Goal: Use online tool/utility: Use online tool/utility

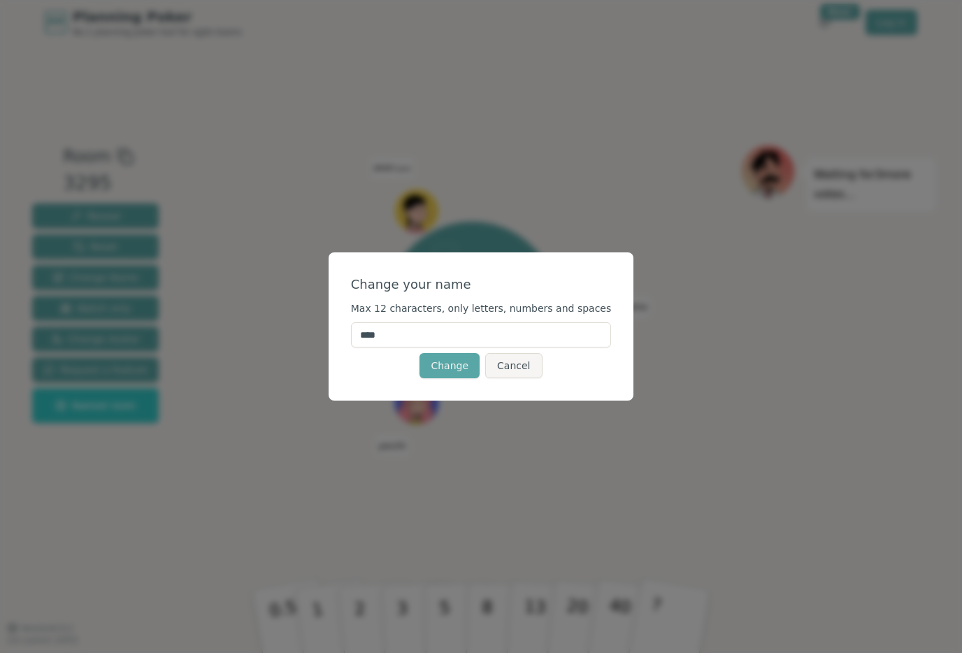
drag, startPoint x: 417, startPoint y: 343, endPoint x: 354, endPoint y: 343, distance: 63.6
click at [371, 343] on input "****" at bounding box center [481, 334] width 261 height 25
type input "***"
click button "Change" at bounding box center [449, 365] width 60 height 25
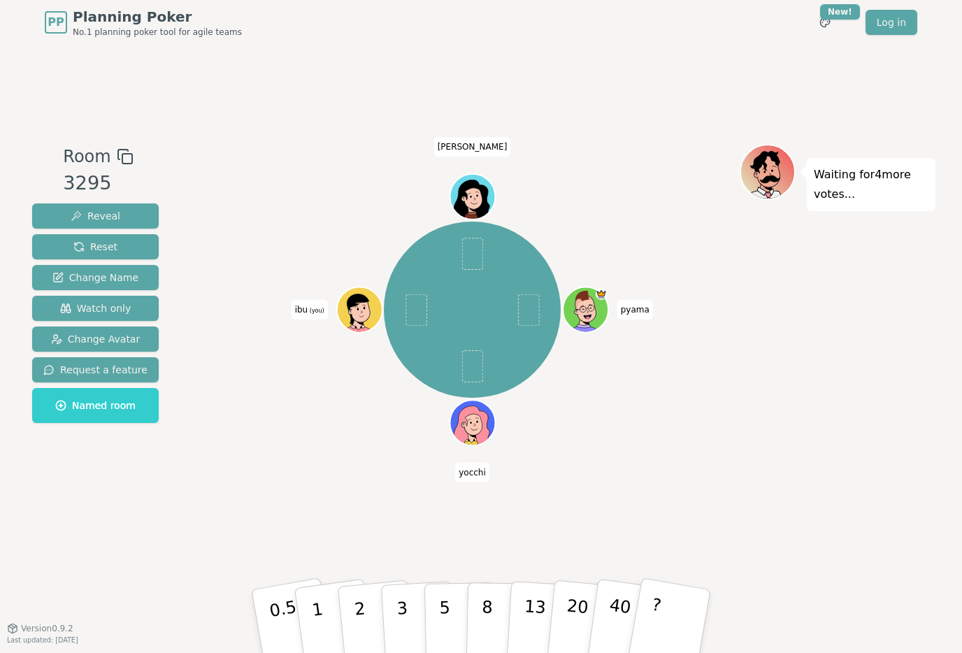
click at [361, 302] on icon at bounding box center [358, 308] width 22 height 30
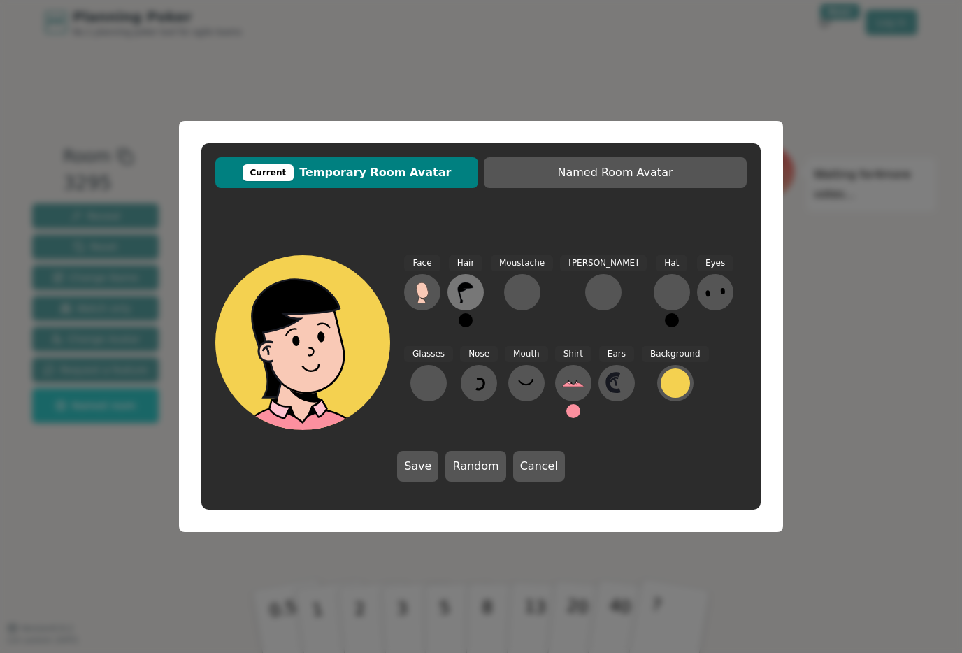
click at [458, 283] on icon at bounding box center [465, 292] width 22 height 22
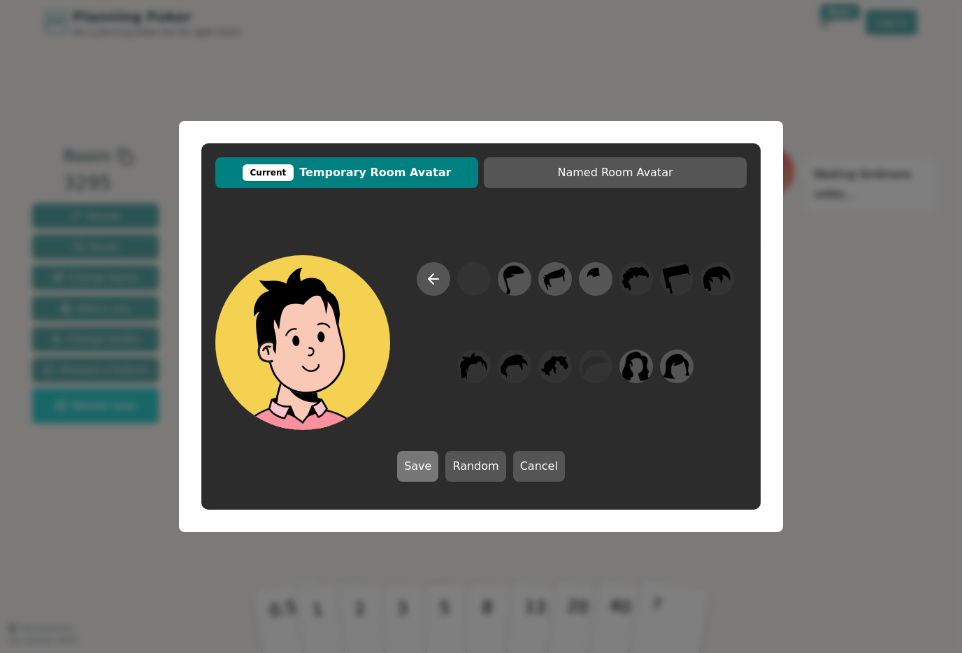
click at [419, 474] on button "Save" at bounding box center [417, 466] width 41 height 31
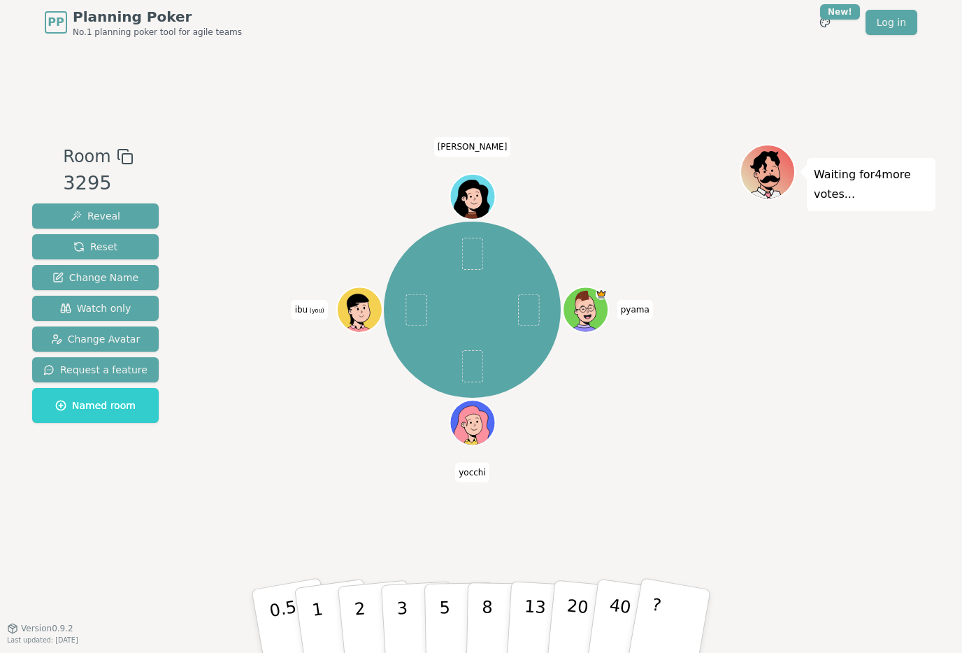
click at [361, 314] on icon at bounding box center [361, 316] width 22 height 7
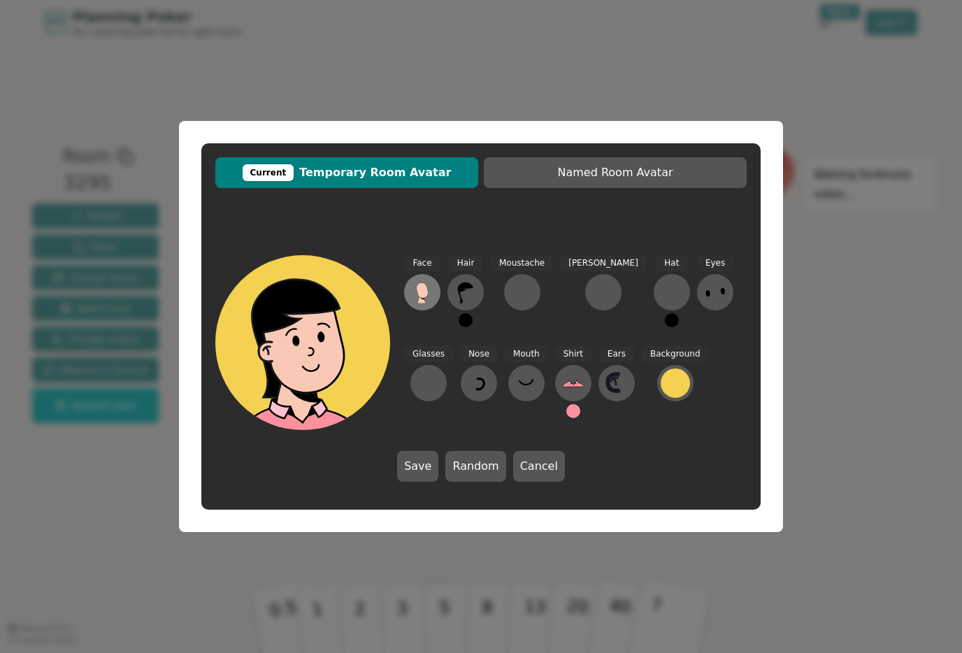
click at [426, 293] on icon at bounding box center [422, 289] width 12 height 15
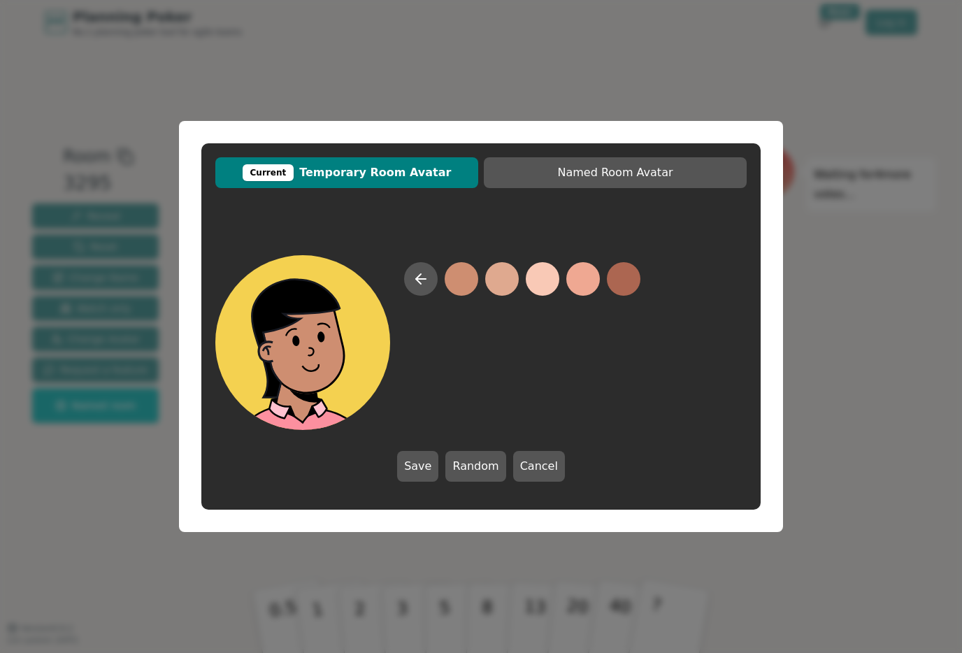
click at [463, 277] on button at bounding box center [461, 279] width 34 height 34
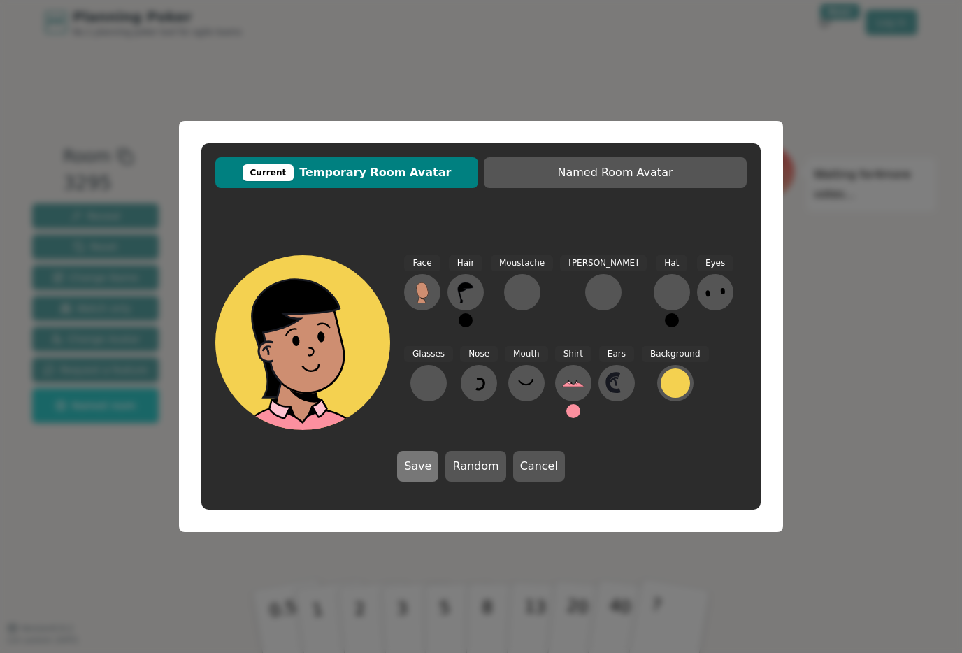
click at [435, 475] on button "Save" at bounding box center [417, 466] width 41 height 31
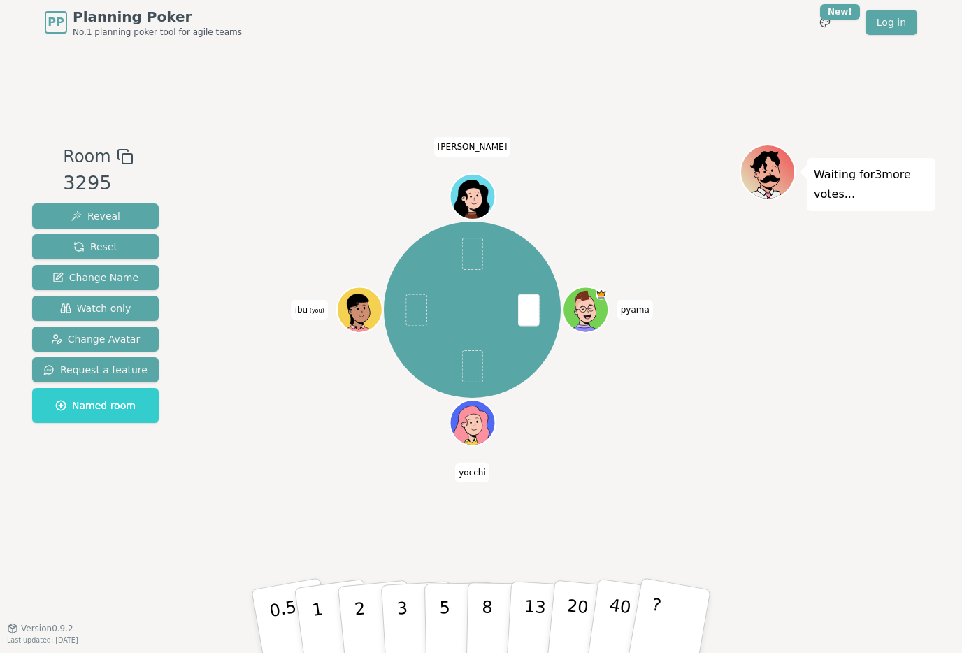
click at [558, 512] on div "pyama yocchi ibu (you) [PERSON_NAME]" at bounding box center [472, 336] width 535 height 384
click at [498, 604] on button "8" at bounding box center [502, 621] width 72 height 106
click at [521, 610] on button "13" at bounding box center [544, 621] width 76 height 109
click at [489, 610] on p "8" at bounding box center [487, 620] width 12 height 75
click at [517, 616] on button "13" at bounding box center [544, 621] width 76 height 109
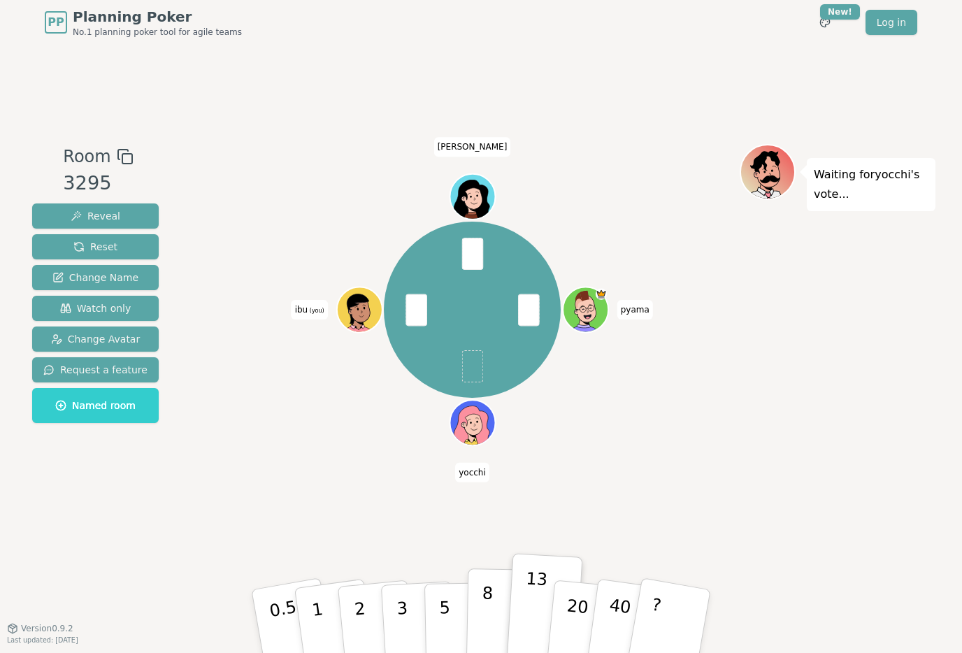
click at [499, 605] on button "8" at bounding box center [502, 621] width 72 height 106
click at [517, 612] on button "13" at bounding box center [544, 621] width 76 height 109
click at [439, 632] on button "5" at bounding box center [460, 621] width 72 height 106
click at [498, 610] on button "8" at bounding box center [502, 621] width 72 height 106
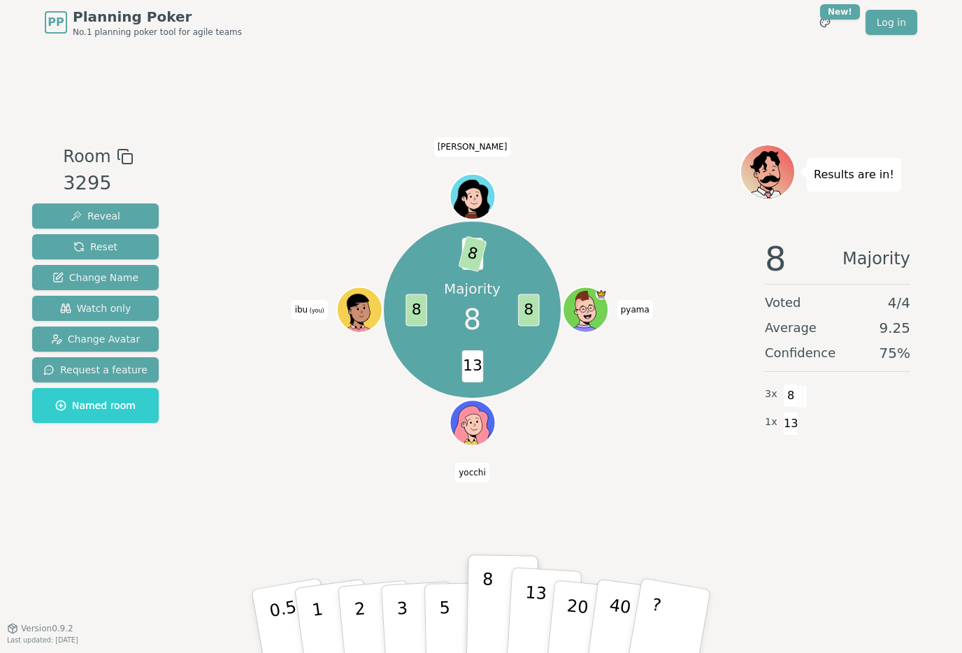
click at [530, 610] on p "13" at bounding box center [534, 620] width 26 height 77
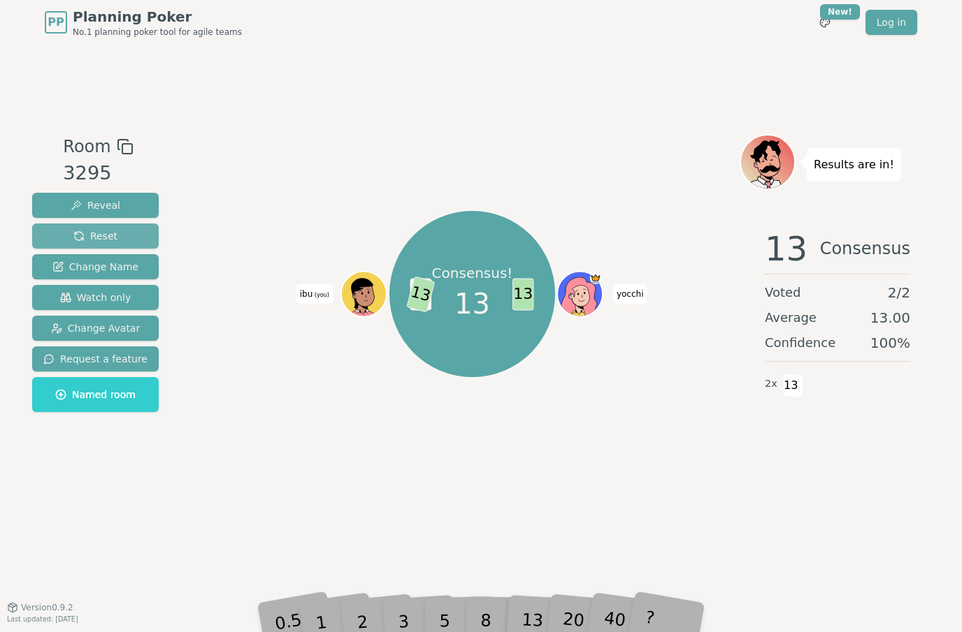
click at [101, 246] on button "Reset" at bounding box center [95, 236] width 126 height 25
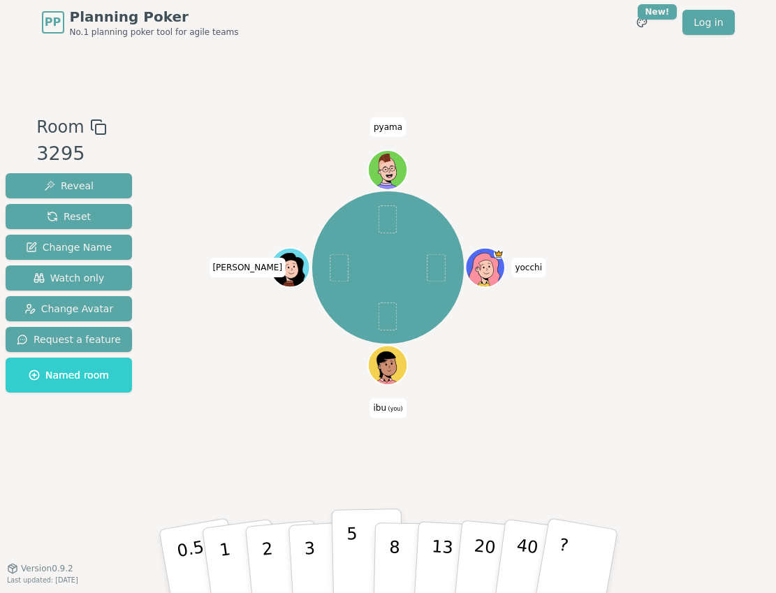
click at [336, 551] on button "5" at bounding box center [367, 562] width 72 height 106
click at [304, 553] on p "3" at bounding box center [310, 563] width 15 height 76
click at [354, 559] on p "5" at bounding box center [352, 561] width 12 height 75
click at [316, 561] on button "3" at bounding box center [325, 561] width 76 height 109
click at [354, 535] on p "5" at bounding box center [352, 561] width 12 height 75
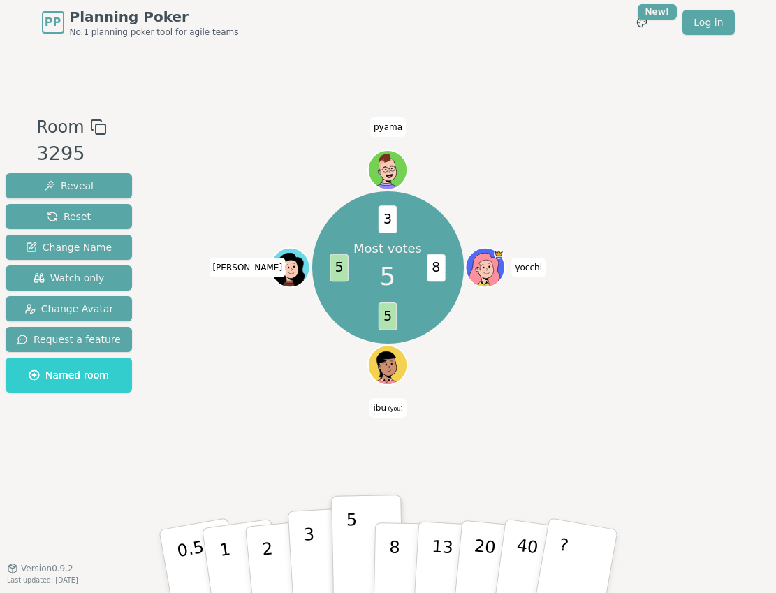
click at [325, 553] on button "3" at bounding box center [325, 561] width 76 height 109
